Goal: Download file/media

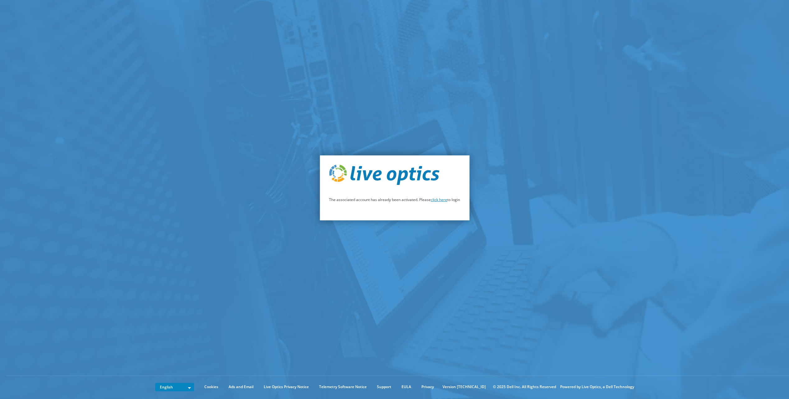
click at [440, 200] on link "click here" at bounding box center [439, 199] width 16 height 5
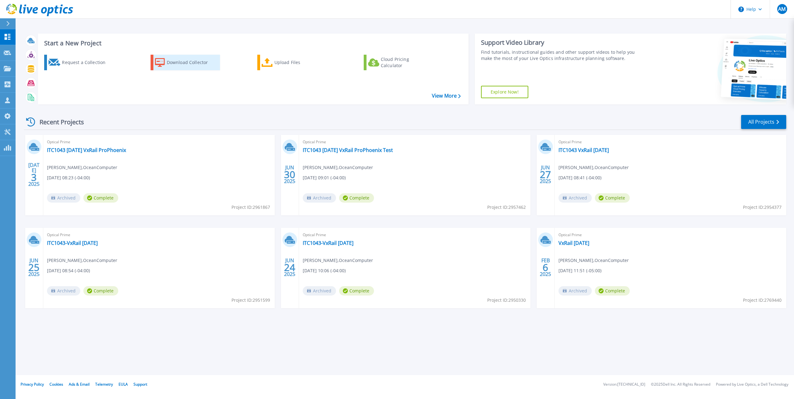
click at [169, 60] on div "Download Collector" at bounding box center [192, 62] width 50 height 12
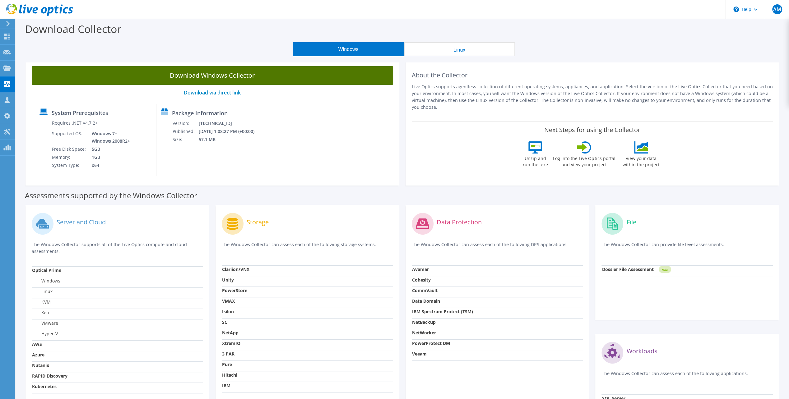
click at [203, 78] on link "Download Windows Collector" at bounding box center [213, 75] width 362 height 19
